Goal: Information Seeking & Learning: Learn about a topic

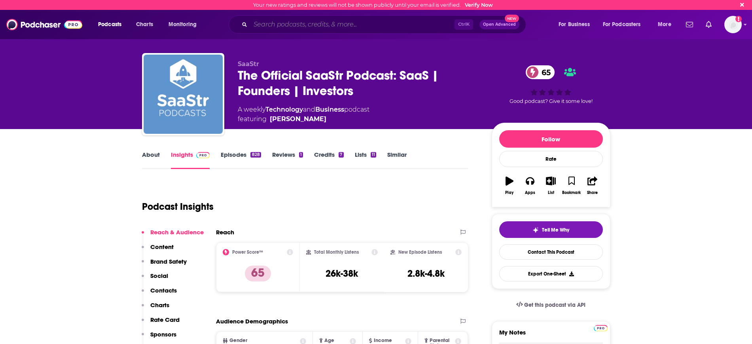
click at [282, 21] on input "Search podcasts, credits, & more..." at bounding box center [352, 24] width 204 height 13
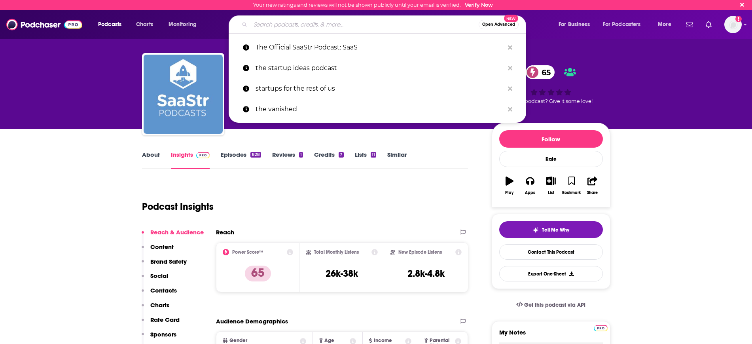
paste input "Entrepreneurial Thought Leaders"
type input "Entrepreneurial Thought Leaders"
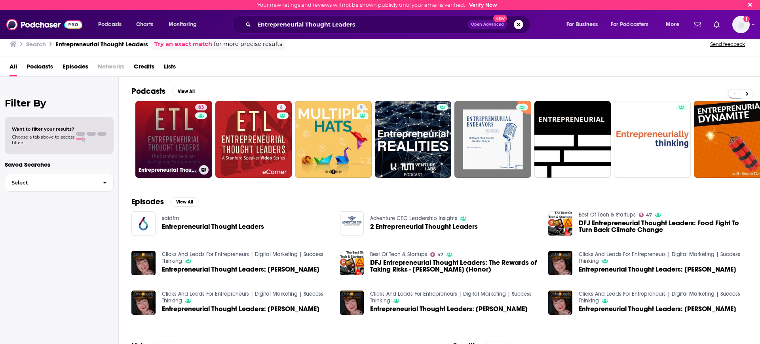
click at [181, 140] on link "63 Entrepreneurial Thought Leaders (ETL)" at bounding box center [173, 139] width 77 height 77
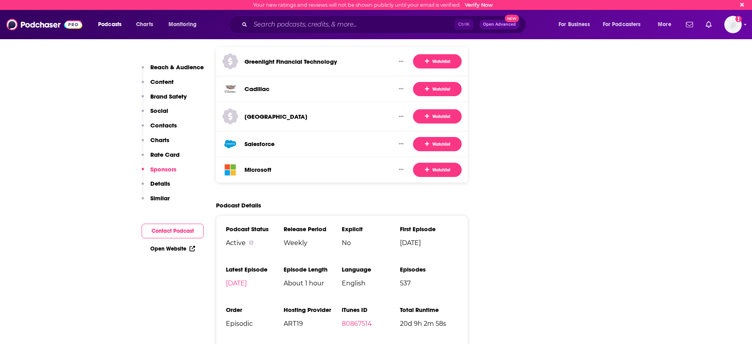
scroll to position [1385, 0]
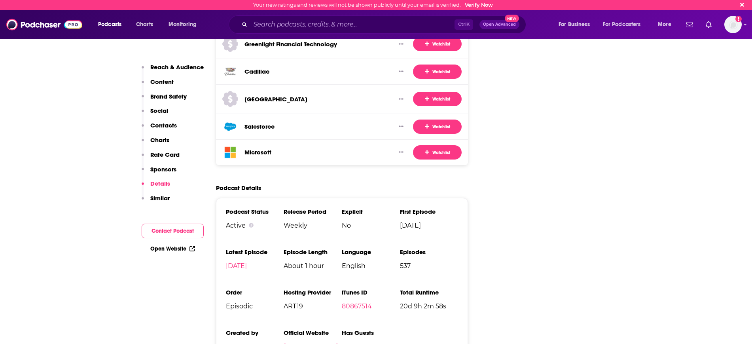
click at [303, 343] on link "[DOMAIN_NAME]" at bounding box center [311, 347] width 55 height 8
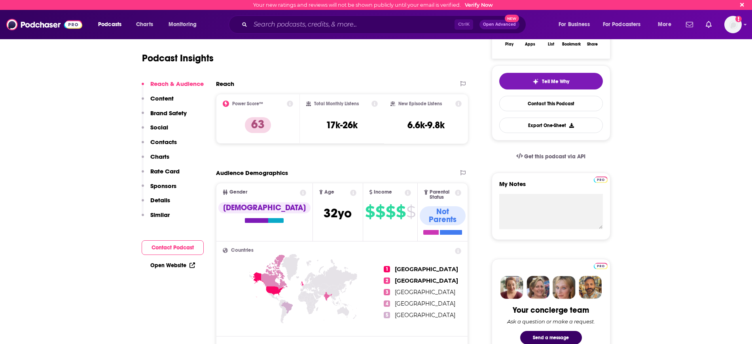
scroll to position [0, 0]
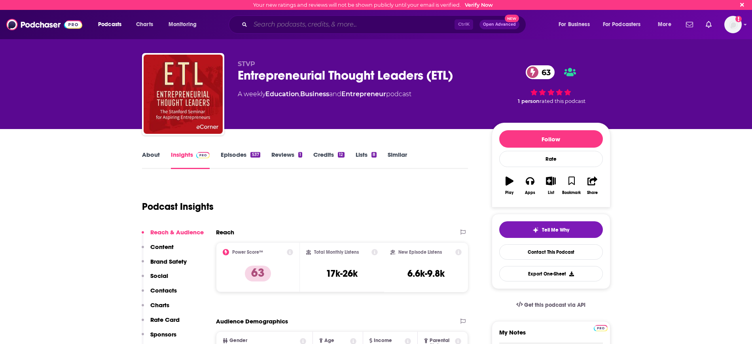
click at [274, 21] on input "Search podcasts, credits, & more..." at bounding box center [352, 24] width 204 height 13
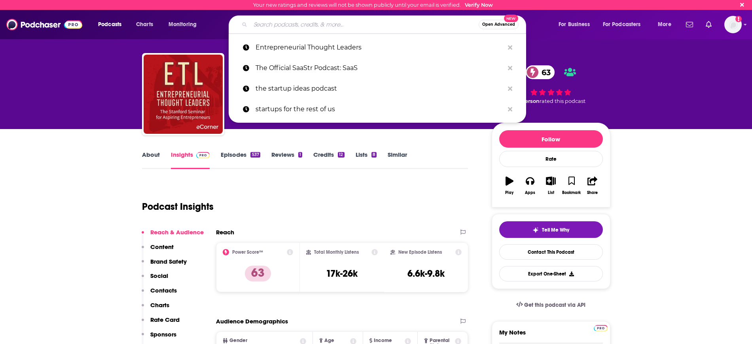
paste input "SaaS Interviews with CEOs, Startups, Founders"
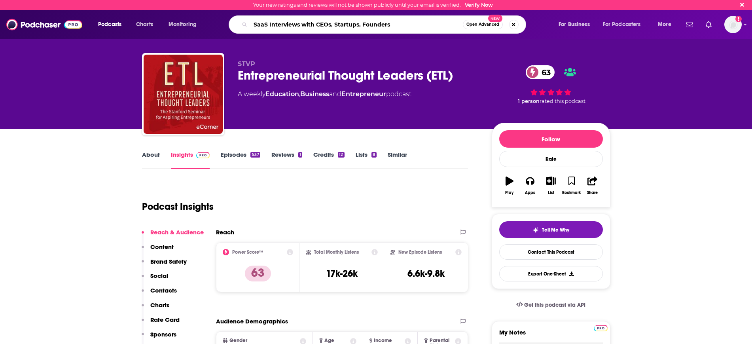
type input "SaaS Interviews with CEOs, Startups, Founders"
click at [472, 23] on span "Open Advanced" at bounding box center [482, 25] width 33 height 4
